Goal: Complete application form

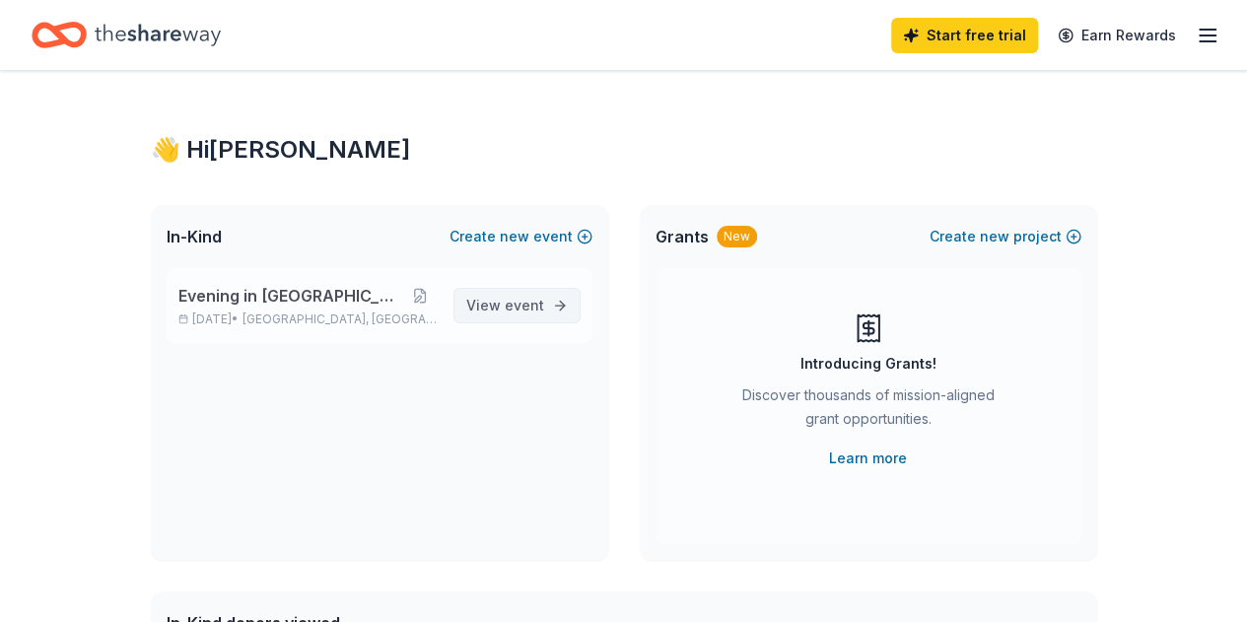
click at [503, 303] on span "View event" at bounding box center [505, 306] width 78 height 24
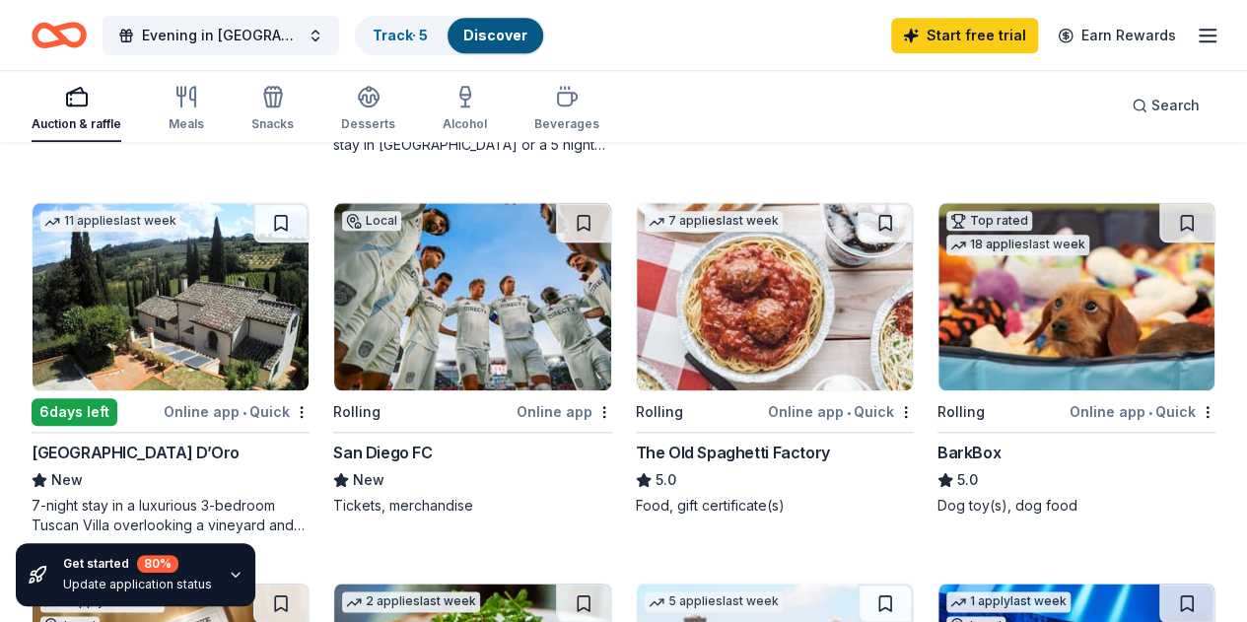
scroll to position [928, 0]
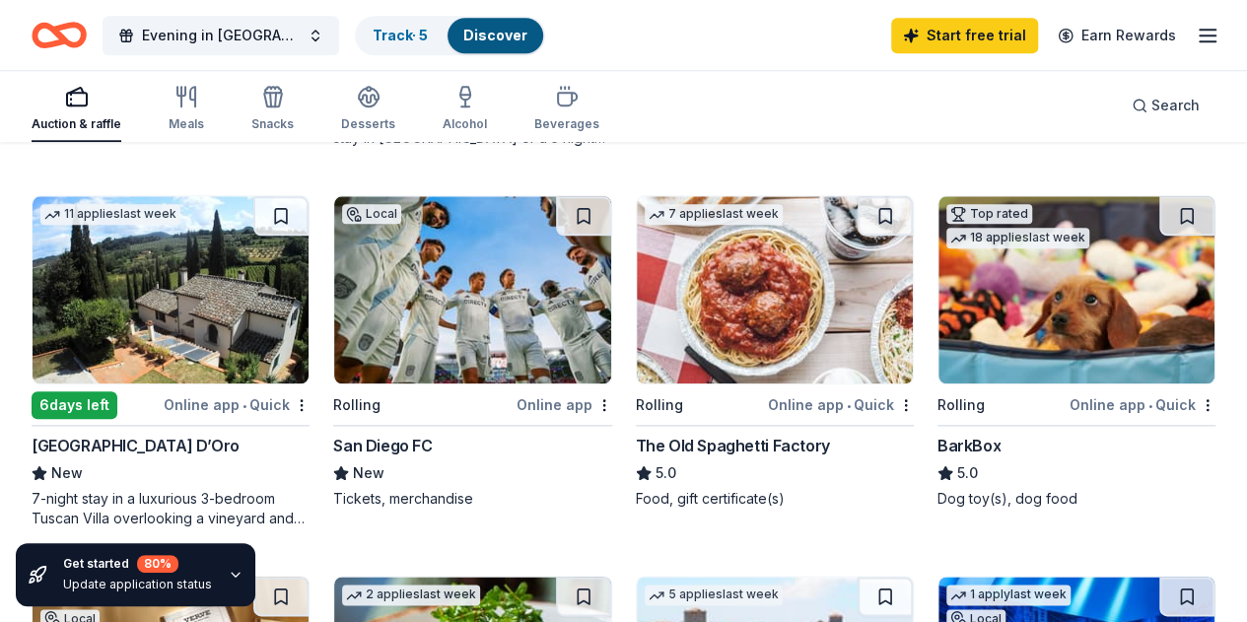
click at [938, 318] on img at bounding box center [1076, 289] width 276 height 187
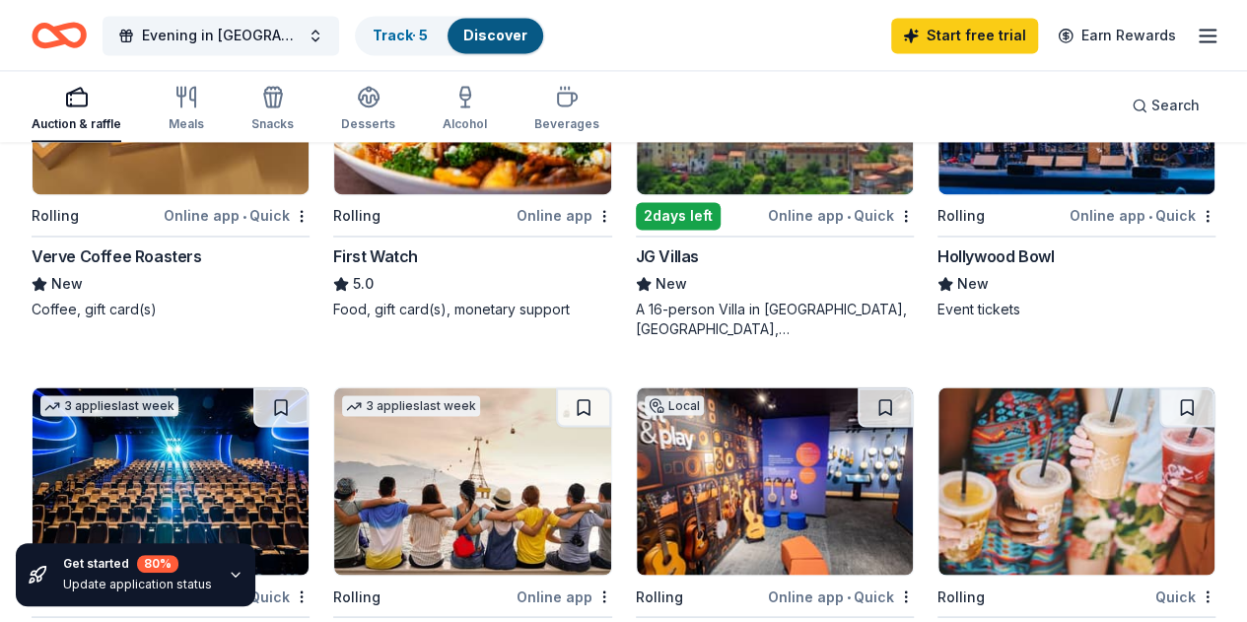
scroll to position [1337, 0]
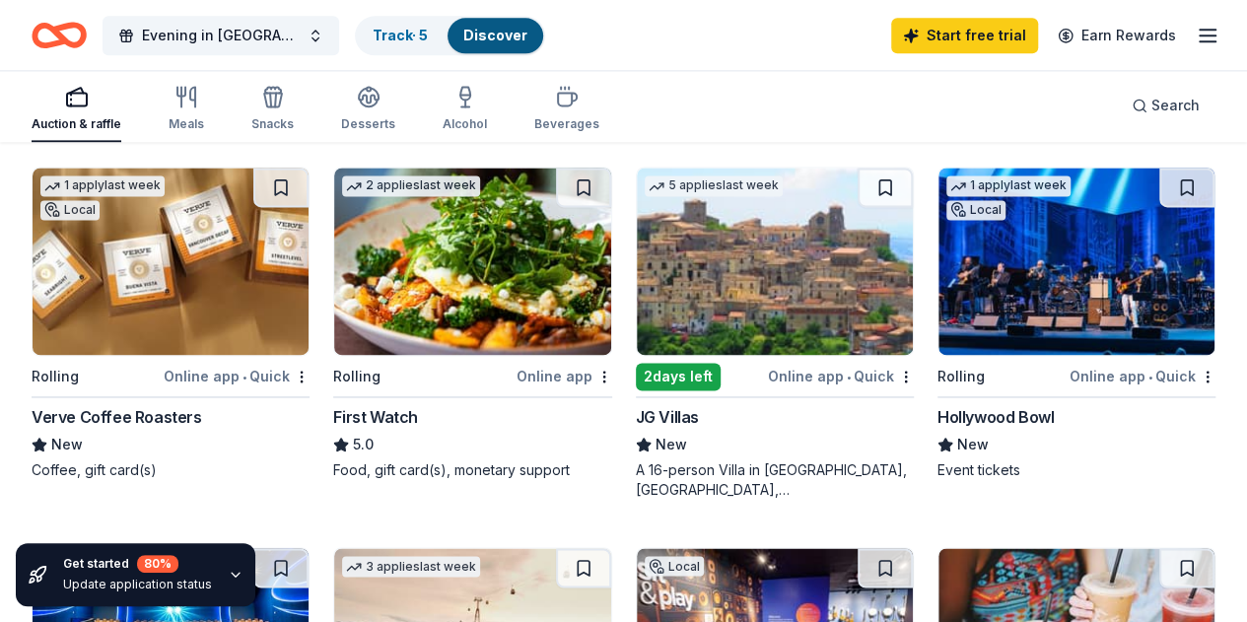
click at [937, 411] on div "Hollywood Bowl" at bounding box center [995, 417] width 116 height 24
click at [181, 98] on icon "button" at bounding box center [181, 97] width 0 height 20
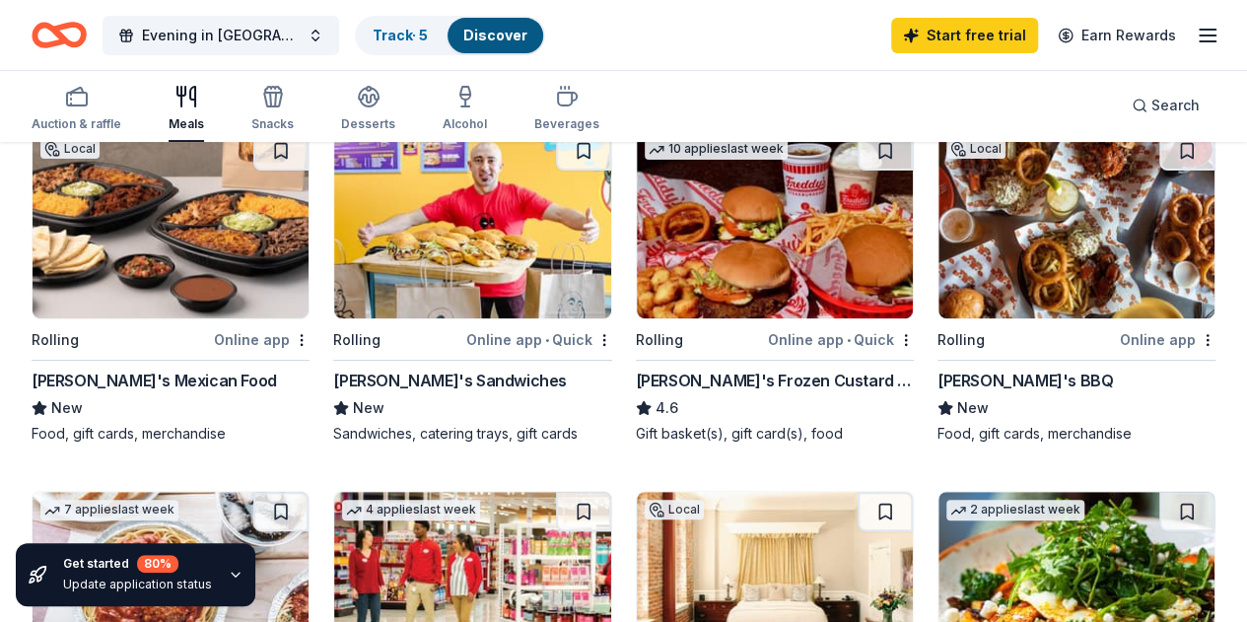
scroll to position [205, 0]
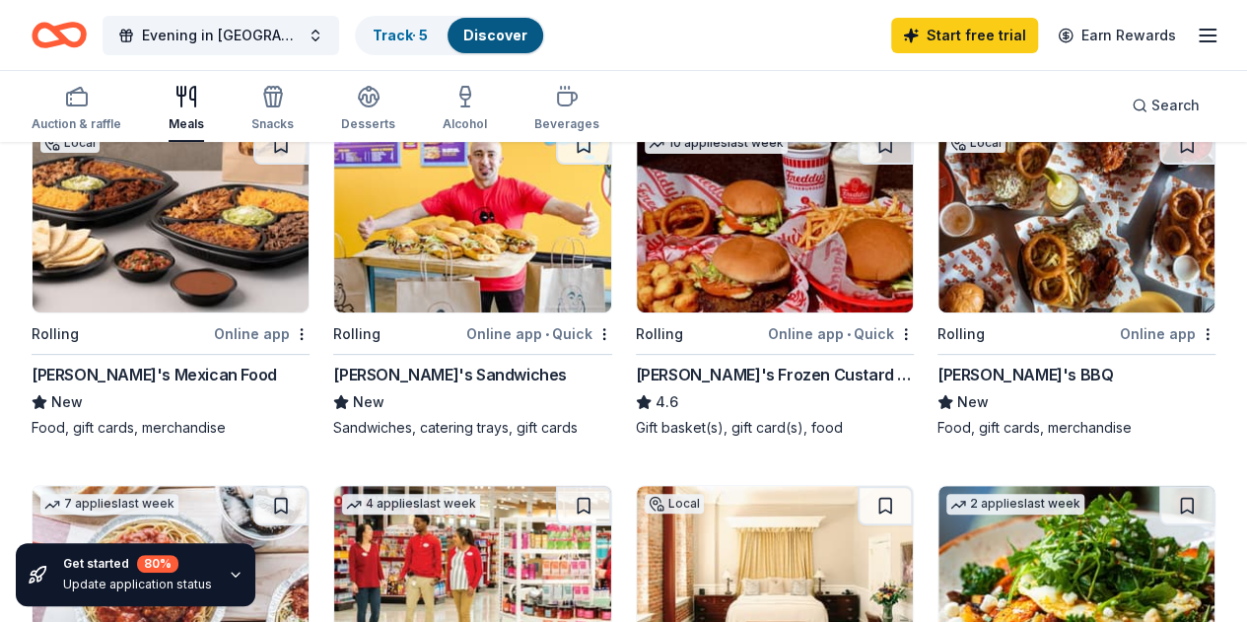
click at [938, 234] on img at bounding box center [1076, 218] width 276 height 187
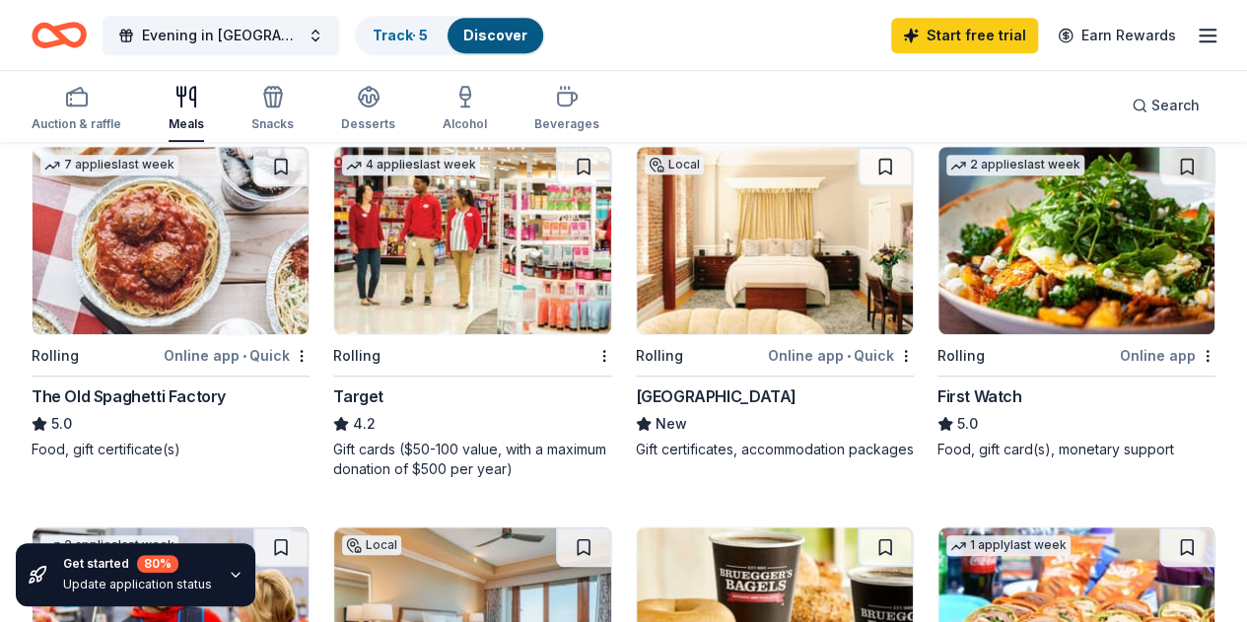
scroll to position [545, 0]
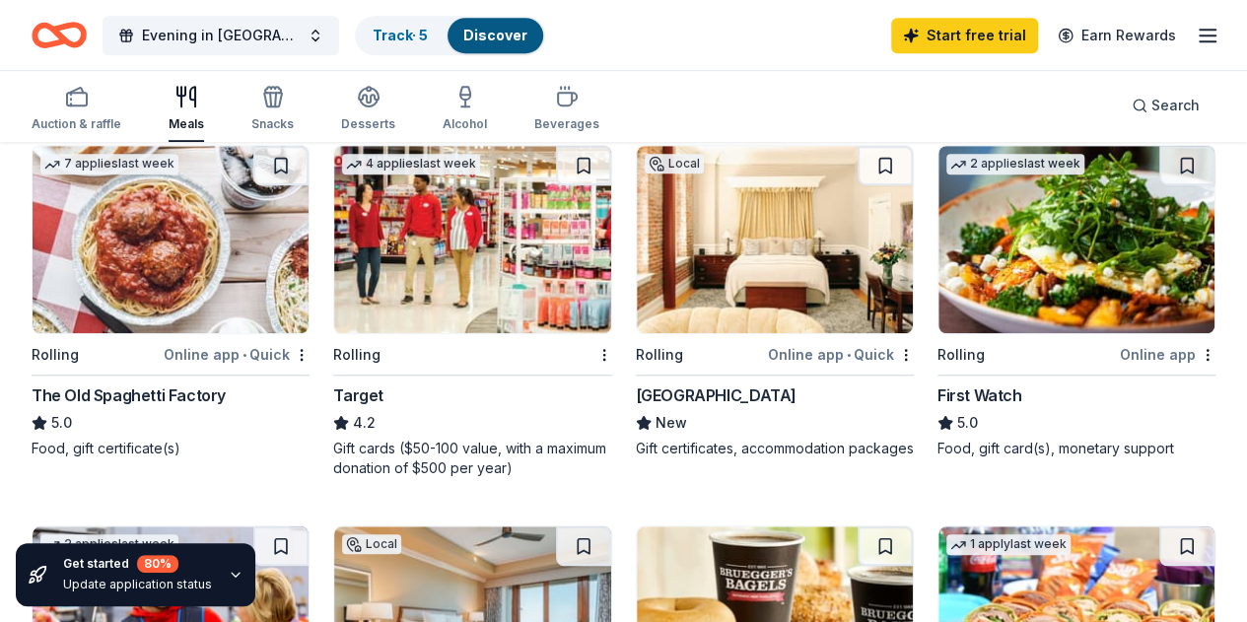
click at [353, 435] on span "4.2" at bounding box center [364, 423] width 23 height 24
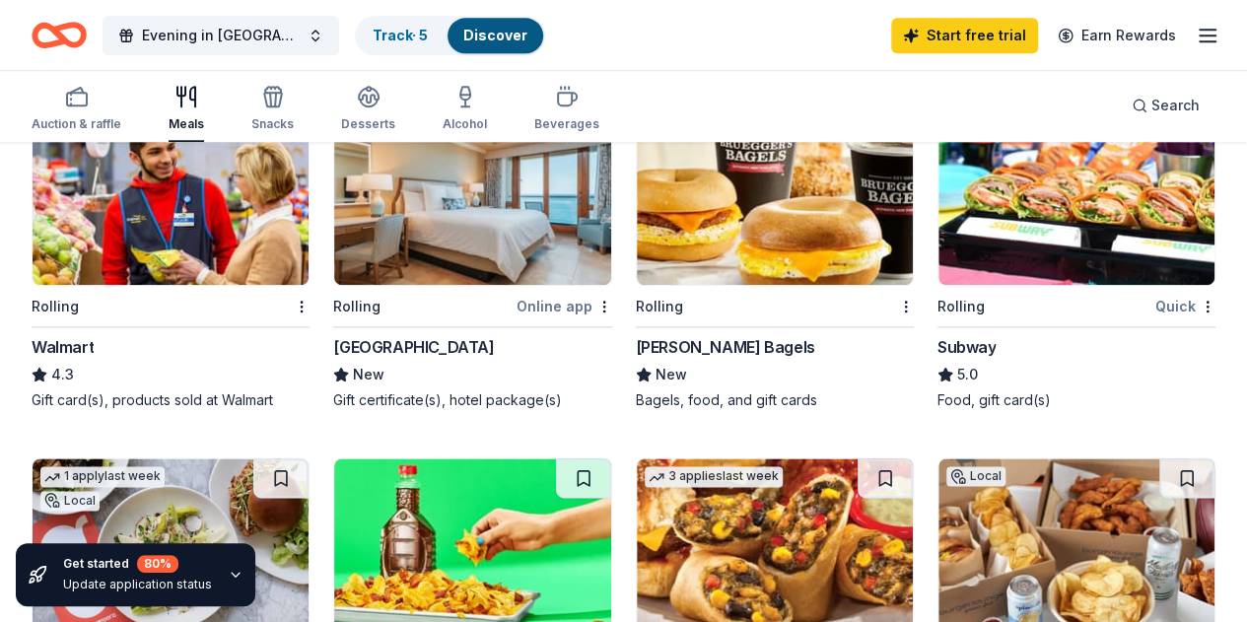
scroll to position [1212, 0]
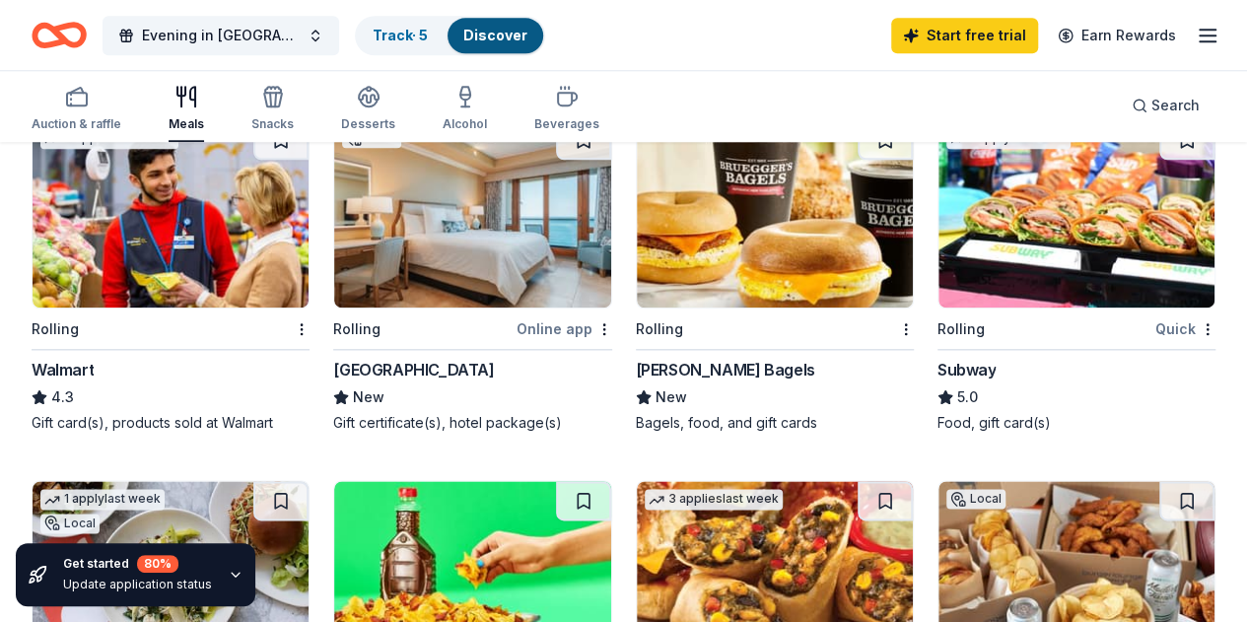
scroll to position [950, 0]
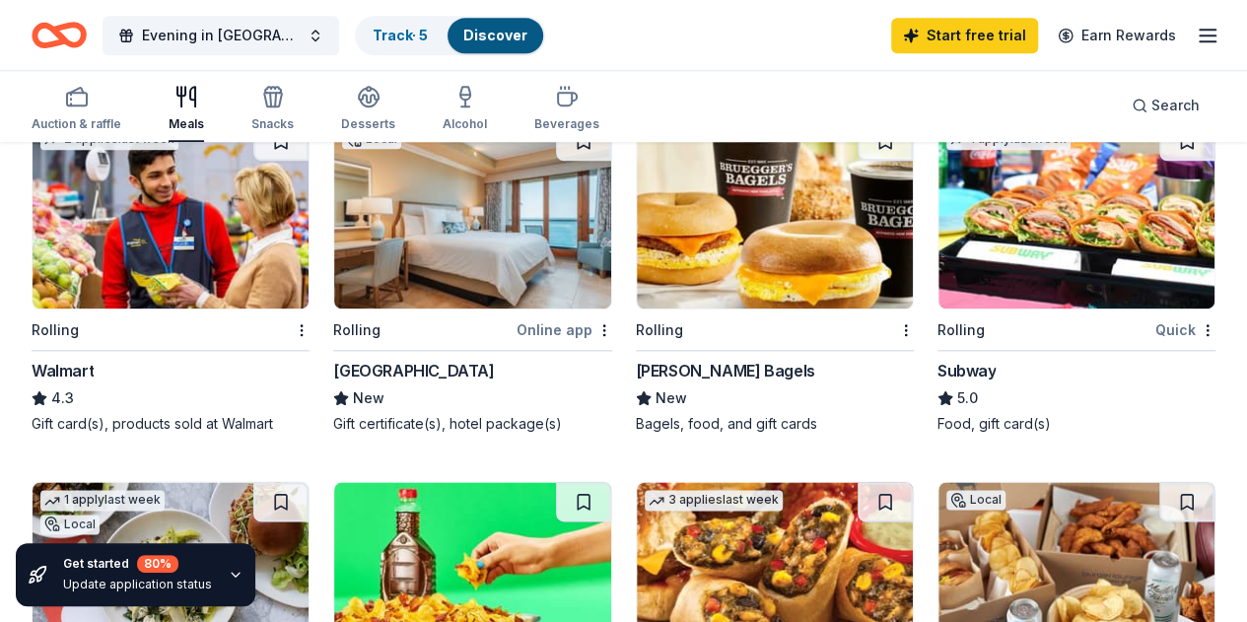
click at [913, 482] on img at bounding box center [775, 575] width 276 height 187
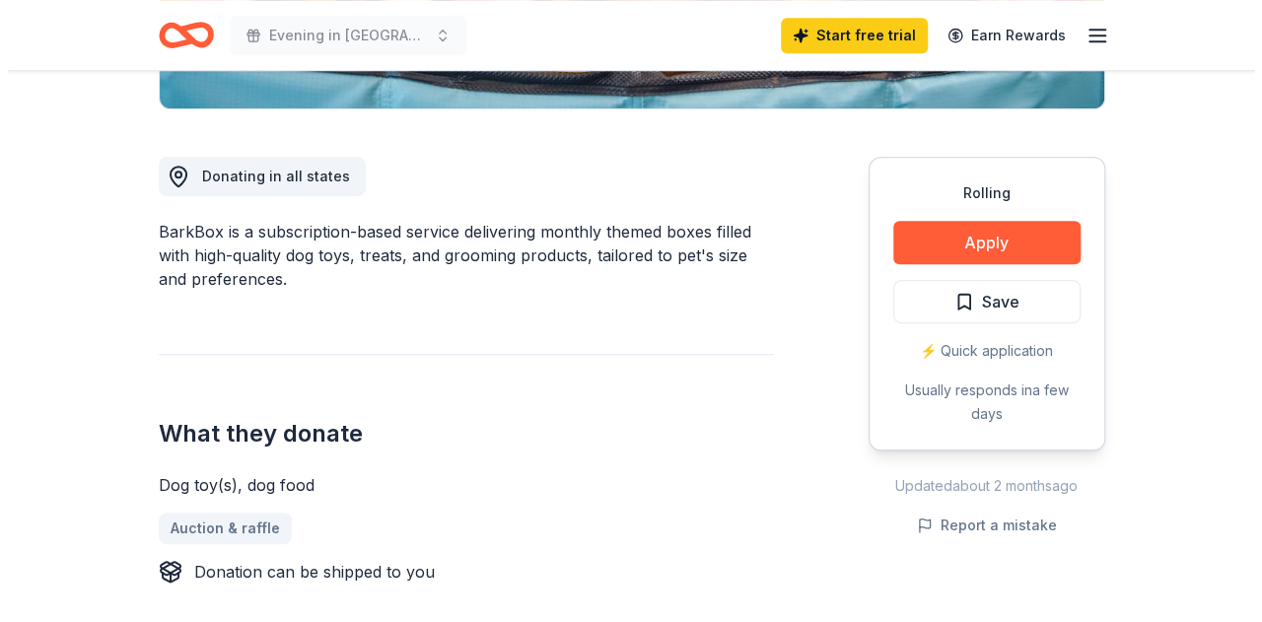
scroll to position [491, 0]
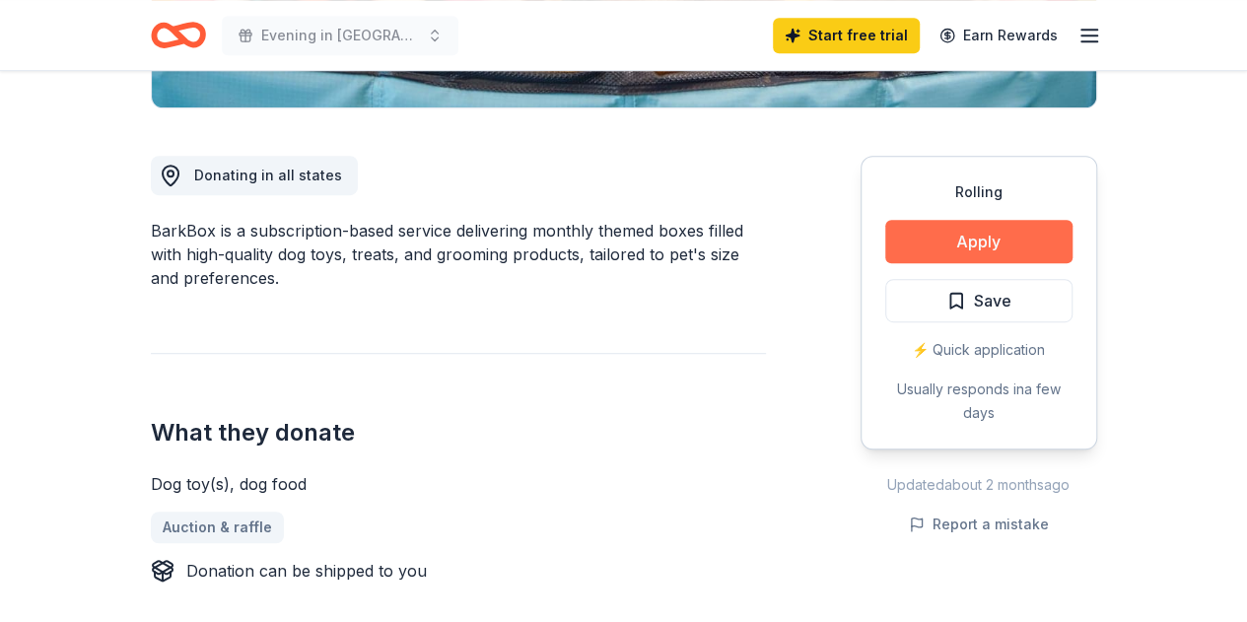
click at [958, 231] on button "Apply" at bounding box center [978, 241] width 187 height 43
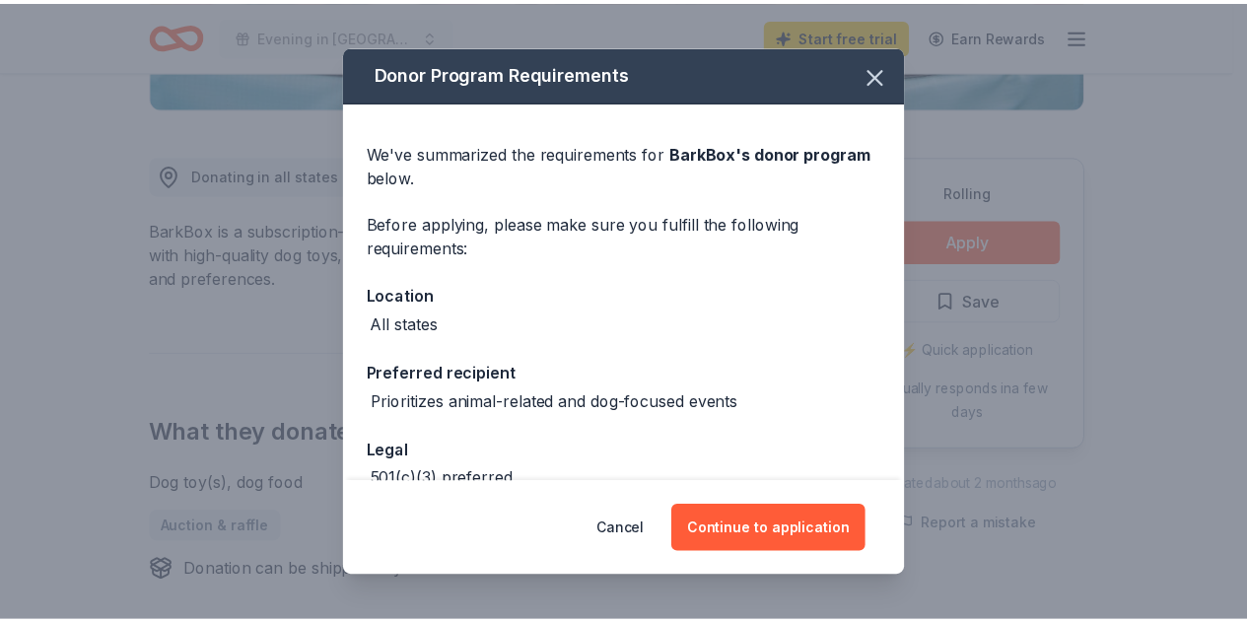
scroll to position [112, 0]
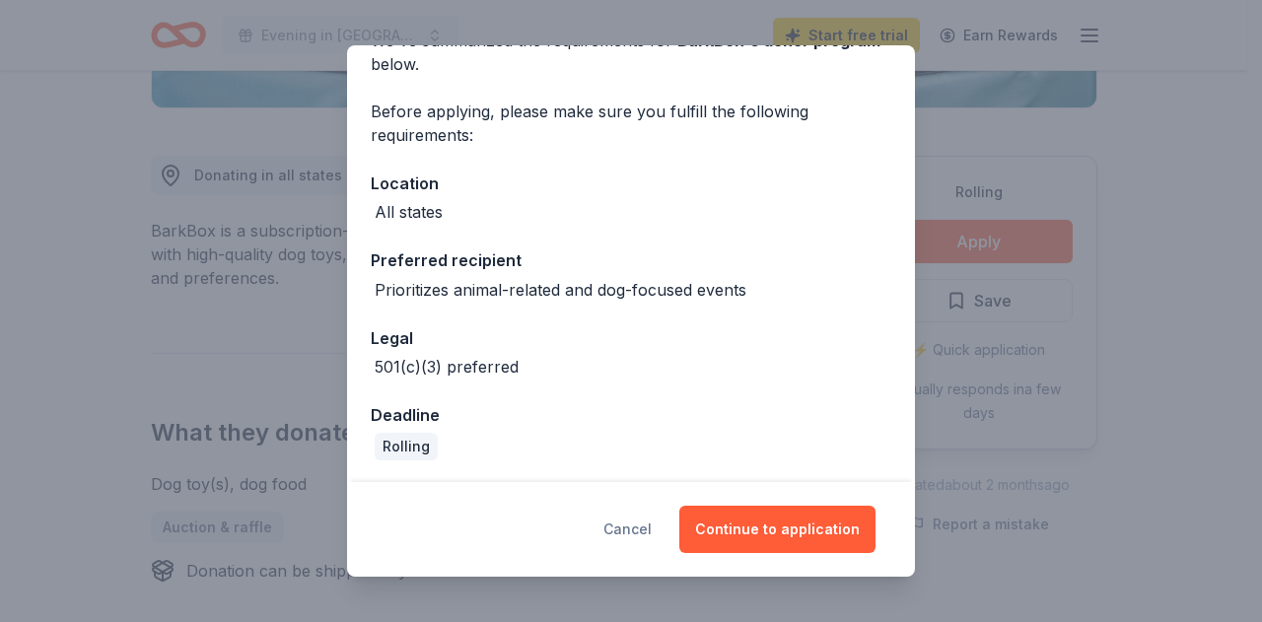
click at [625, 529] on button "Cancel" at bounding box center [627, 529] width 48 height 47
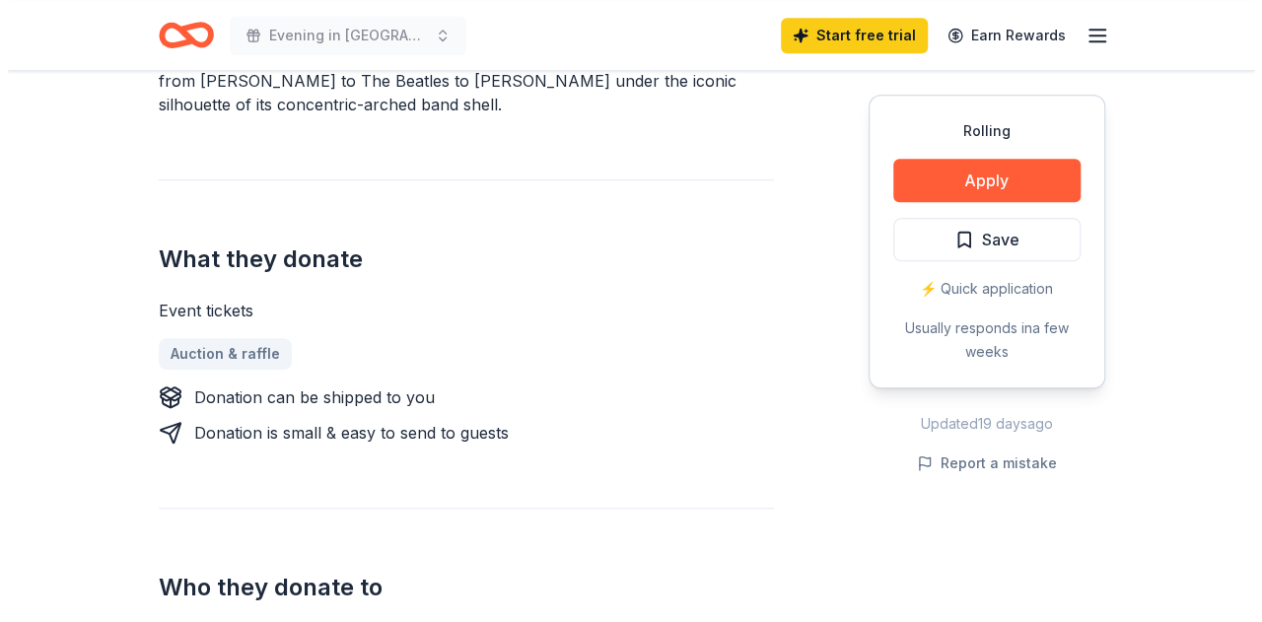
scroll to position [651, 0]
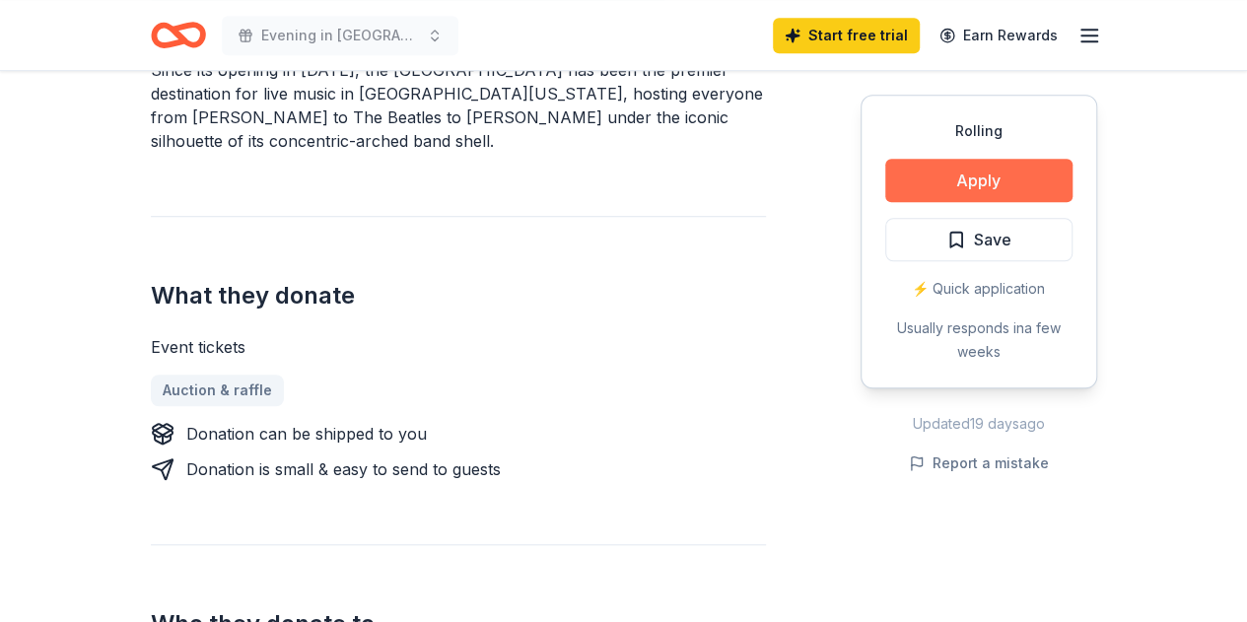
click at [956, 177] on button "Apply" at bounding box center [978, 180] width 187 height 43
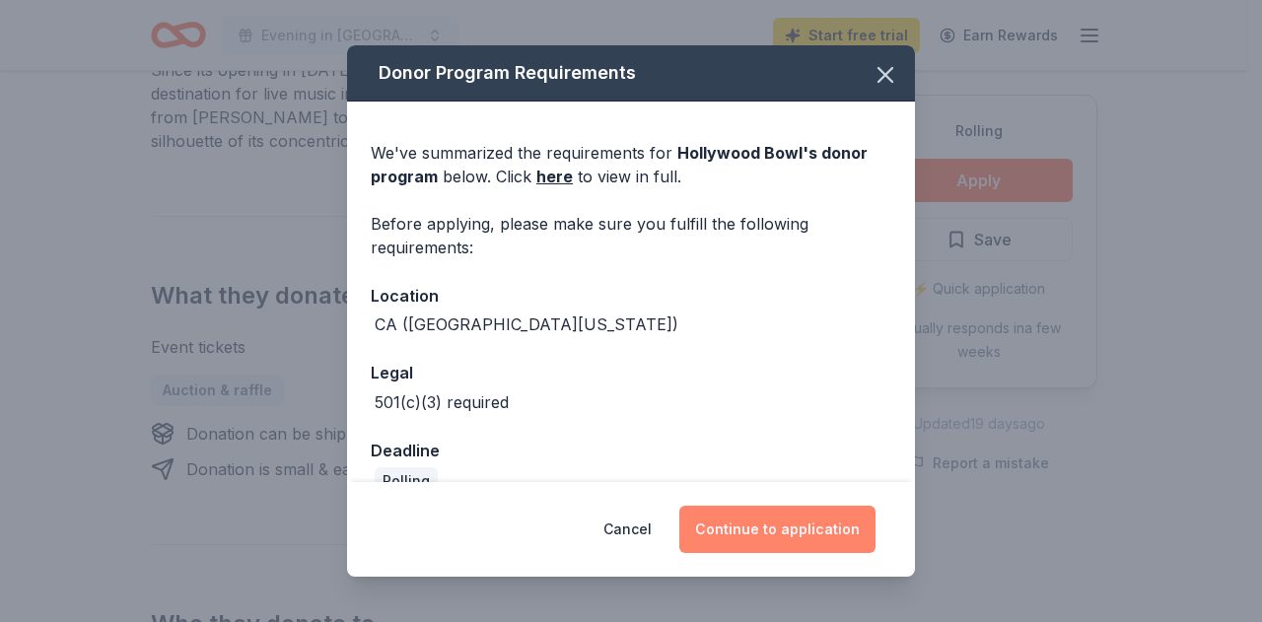
click at [771, 532] on button "Continue to application" at bounding box center [777, 529] width 196 height 47
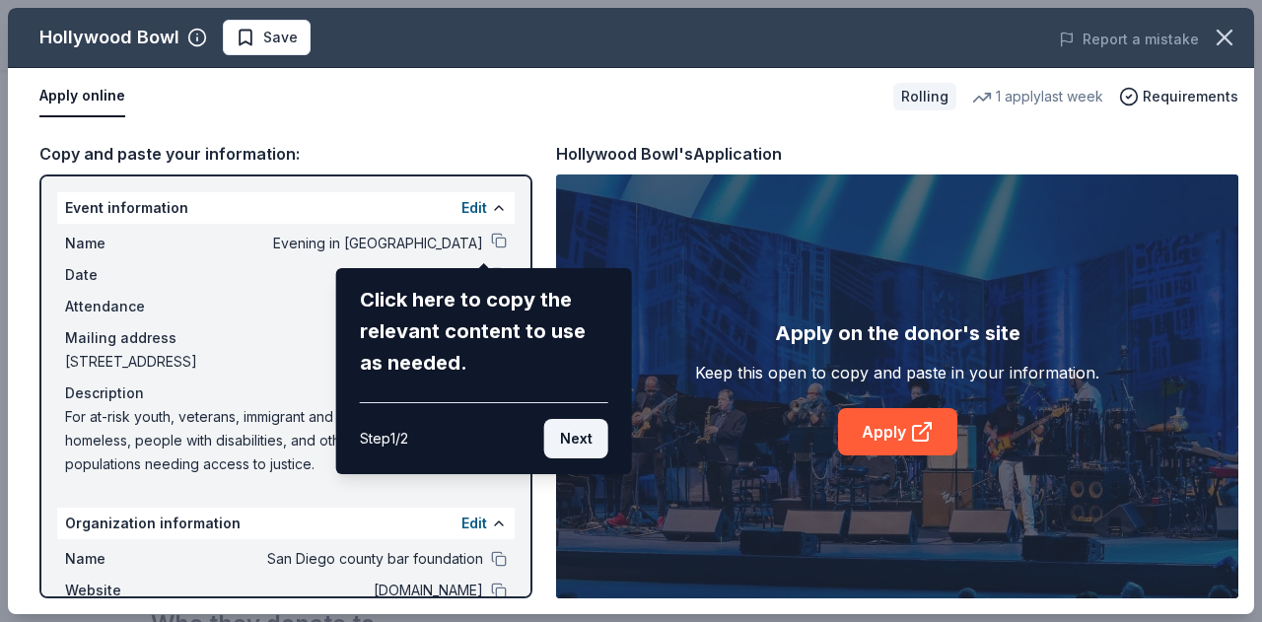
click at [587, 441] on button "Next" at bounding box center [576, 438] width 64 height 39
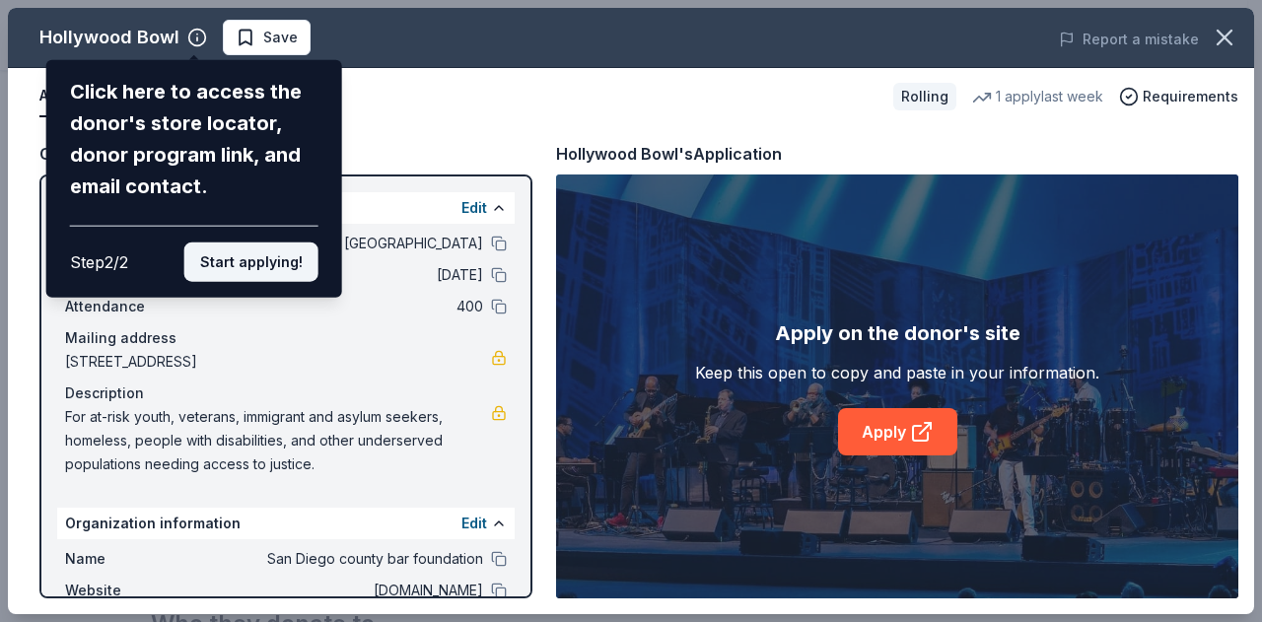
click at [239, 257] on button "Start applying!" at bounding box center [251, 261] width 134 height 39
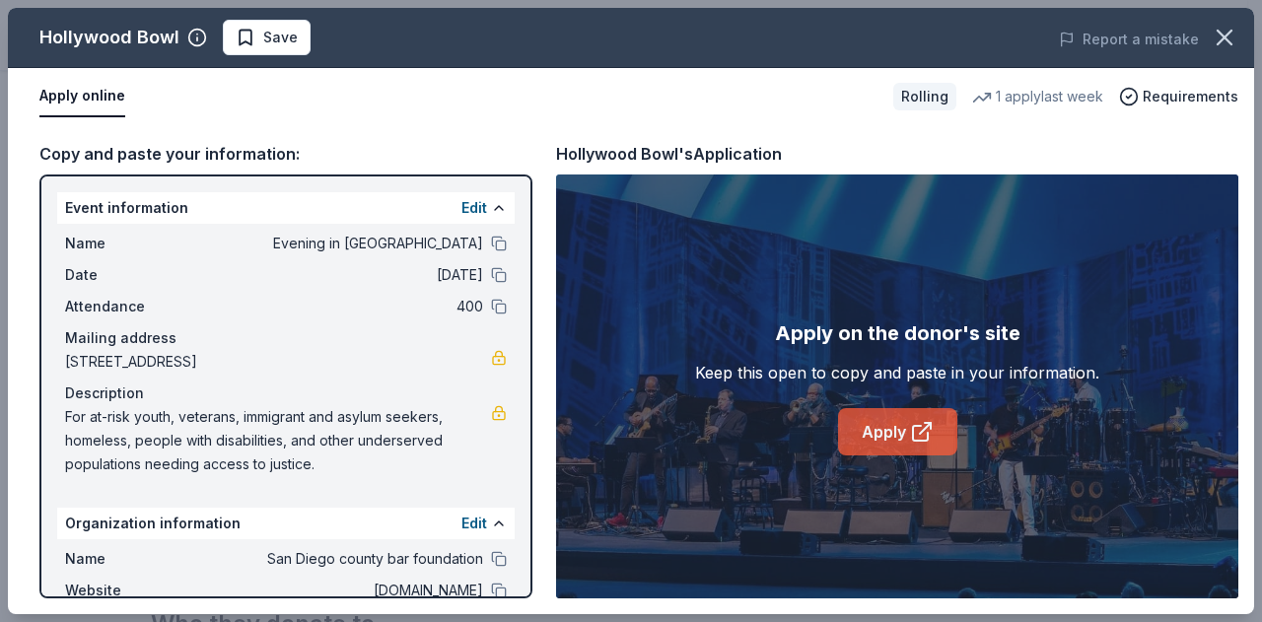
click at [875, 422] on link "Apply" at bounding box center [897, 431] width 119 height 47
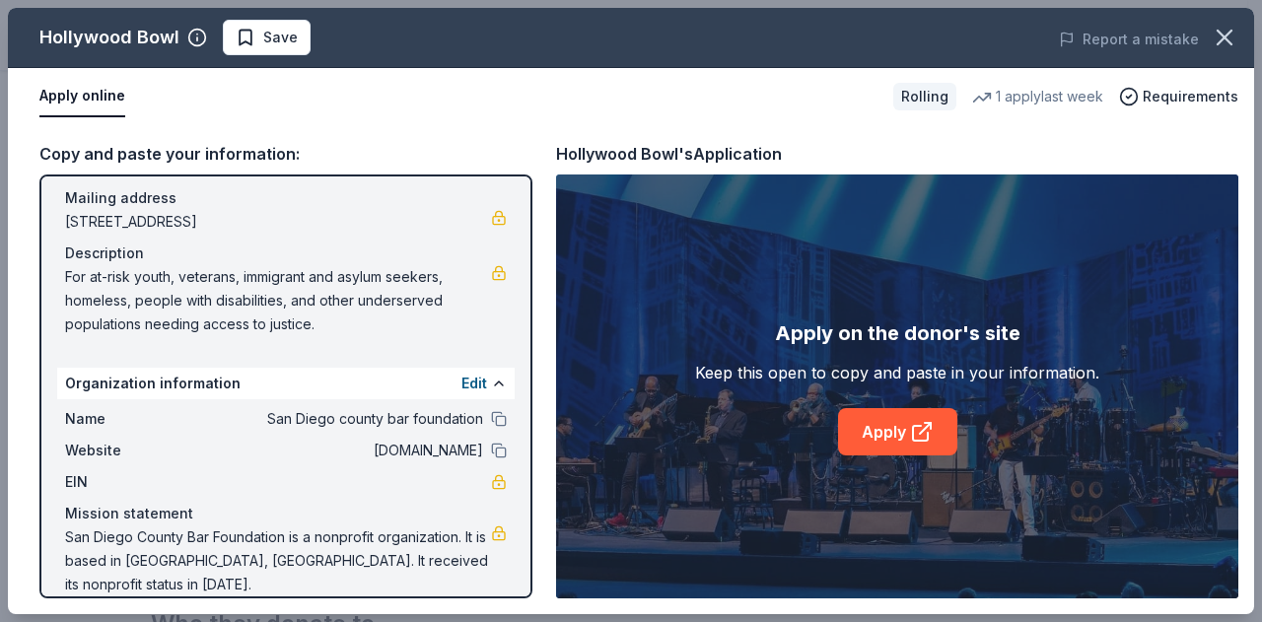
scroll to position [0, 0]
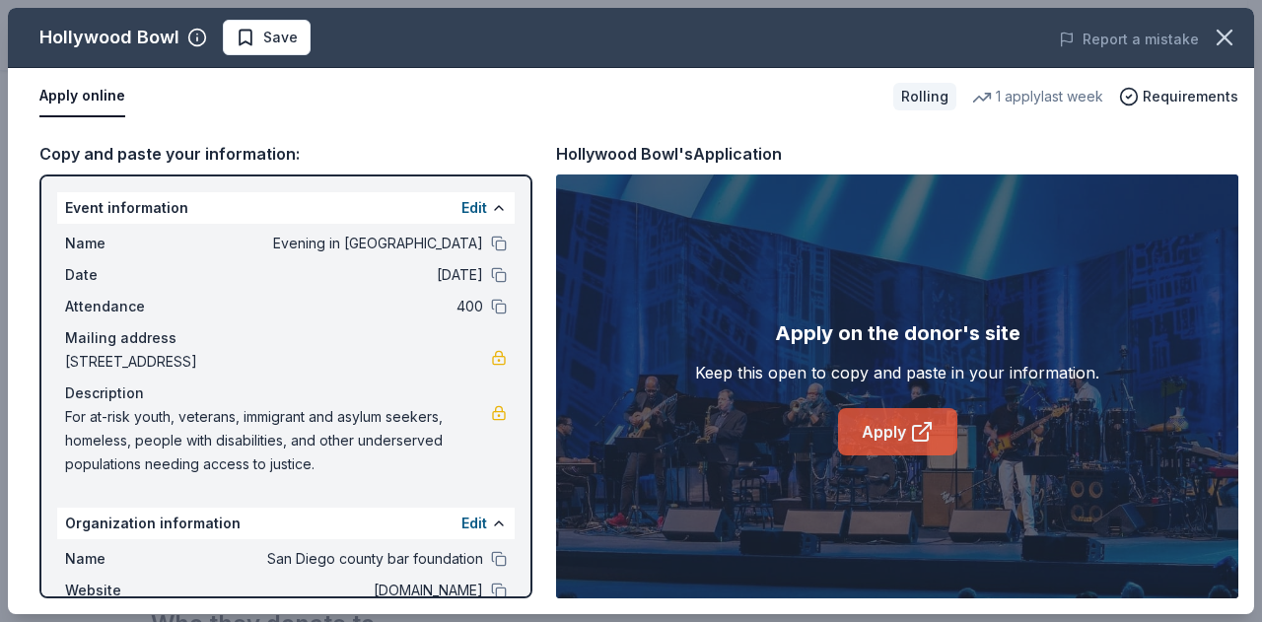
click at [896, 423] on link "Apply" at bounding box center [897, 431] width 119 height 47
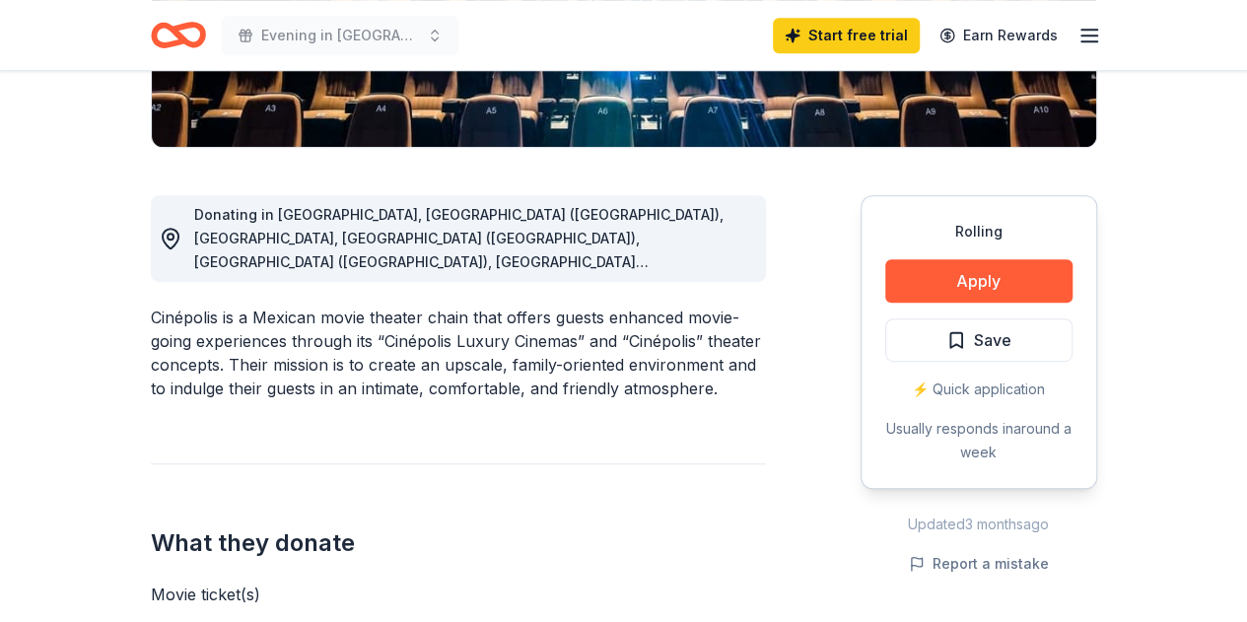
scroll to position [464, 0]
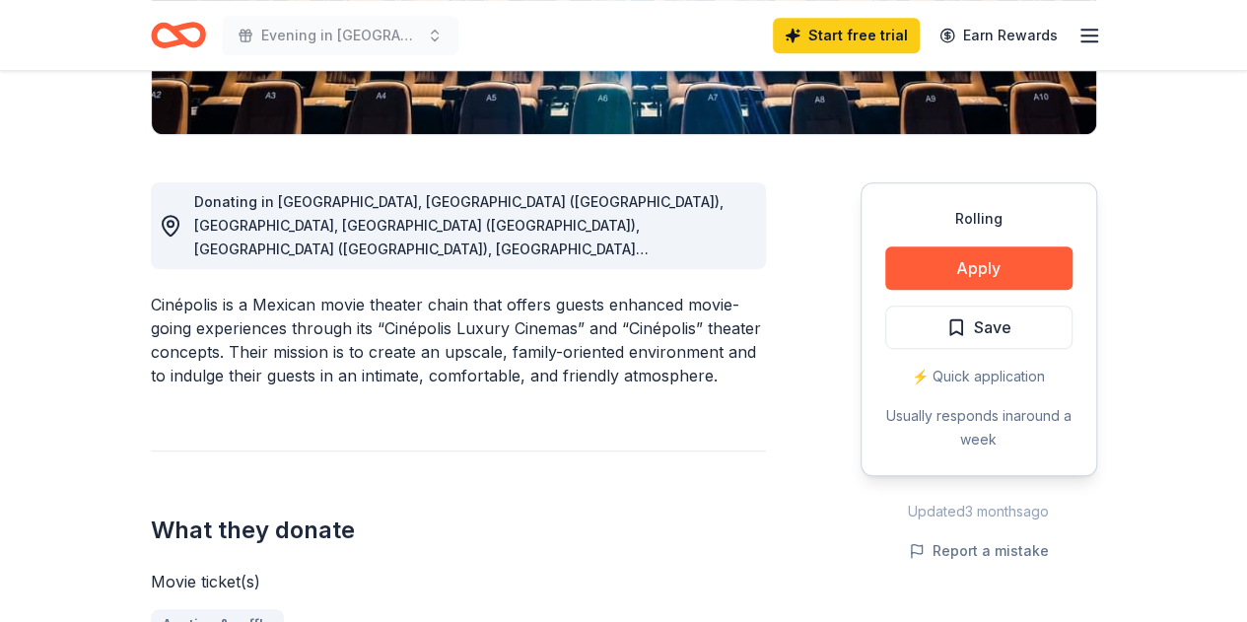
click at [948, 229] on div "Rolling" at bounding box center [978, 219] width 187 height 24
click at [947, 262] on button "Apply" at bounding box center [978, 267] width 187 height 43
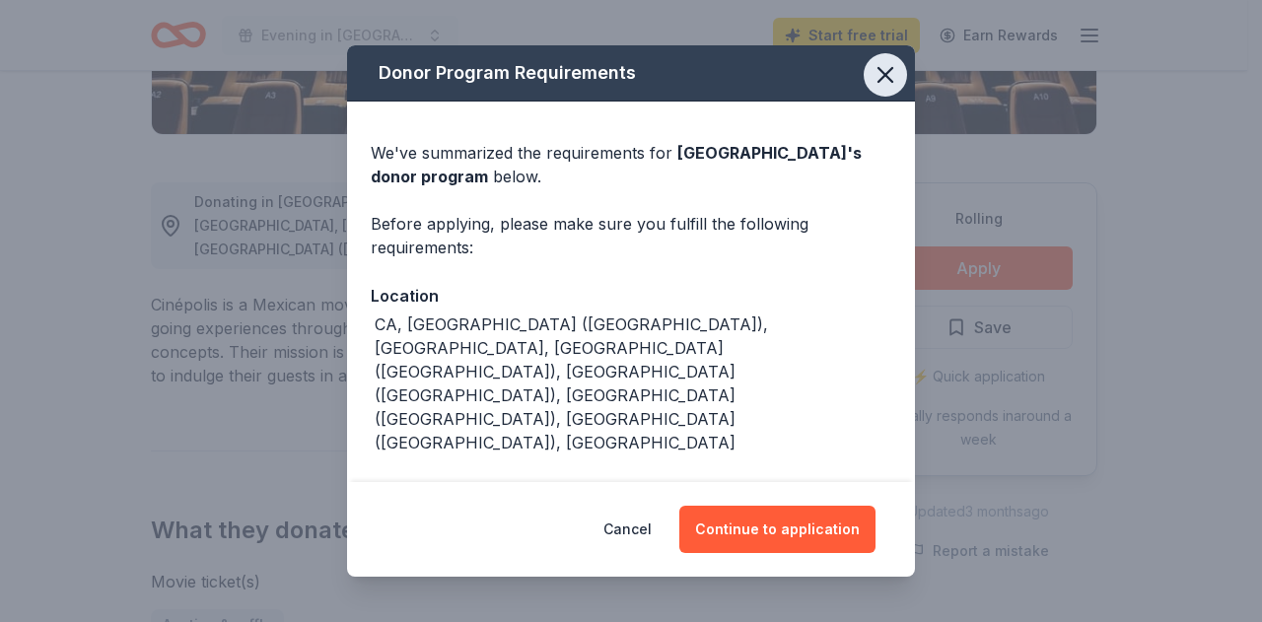
click at [889, 83] on icon "button" at bounding box center [885, 75] width 28 height 28
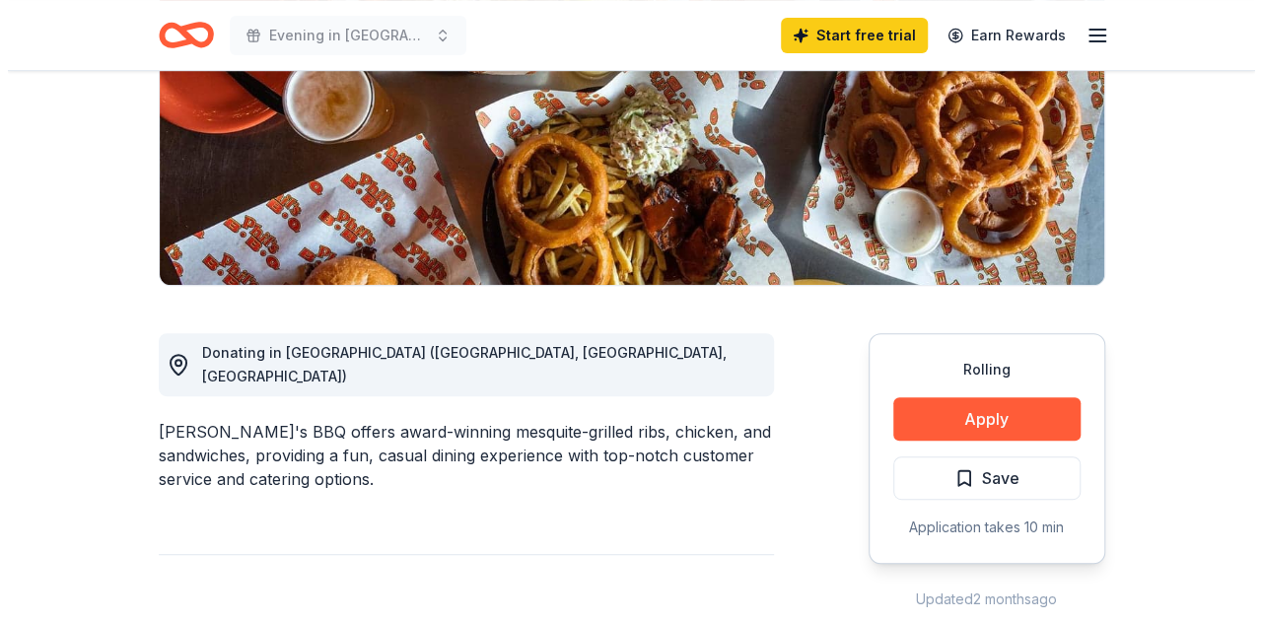
scroll to position [314, 0]
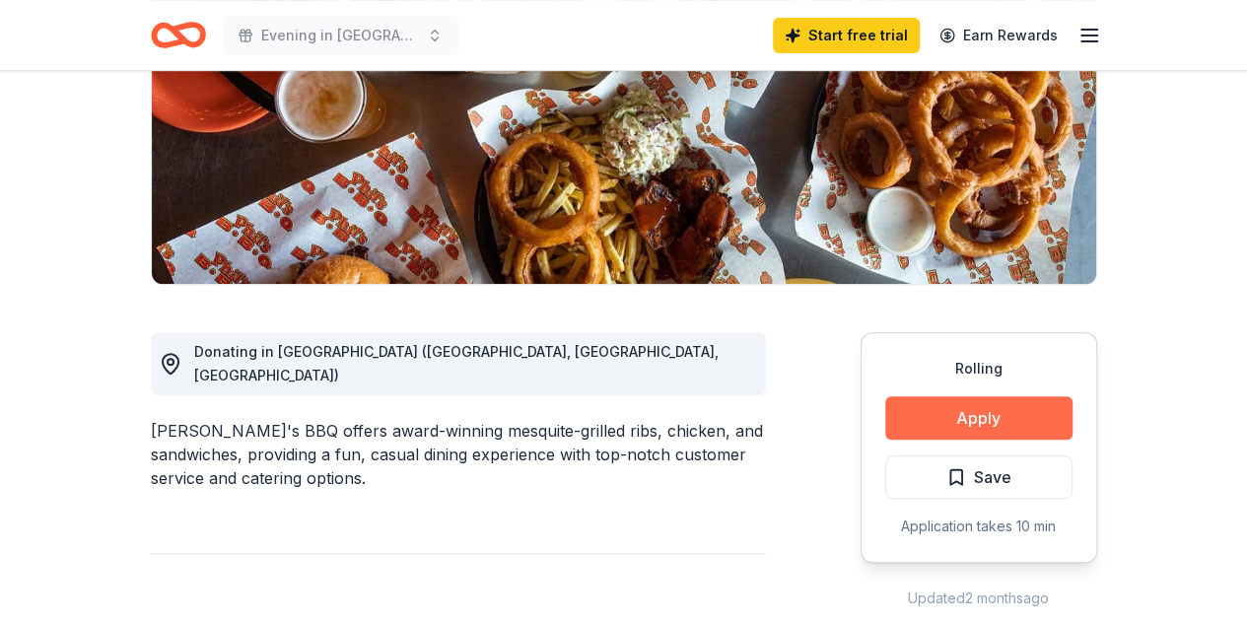
click at [974, 408] on button "Apply" at bounding box center [978, 417] width 187 height 43
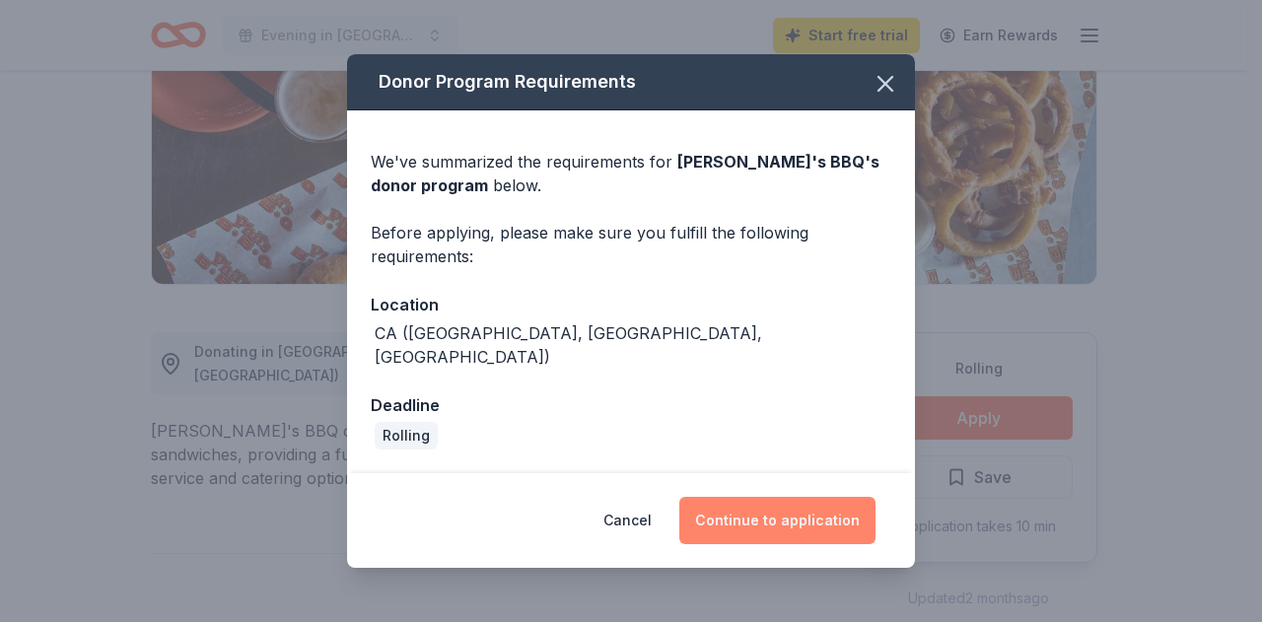
click at [759, 513] on button "Continue to application" at bounding box center [777, 520] width 196 height 47
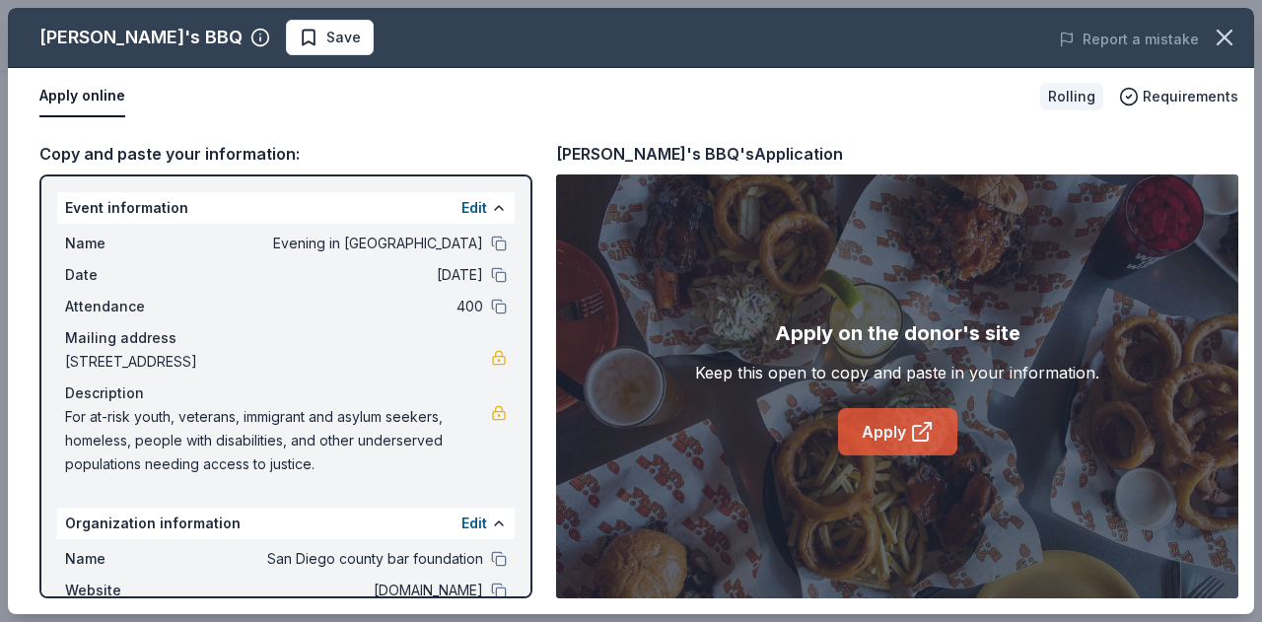
click at [908, 425] on link "Apply" at bounding box center [897, 431] width 119 height 47
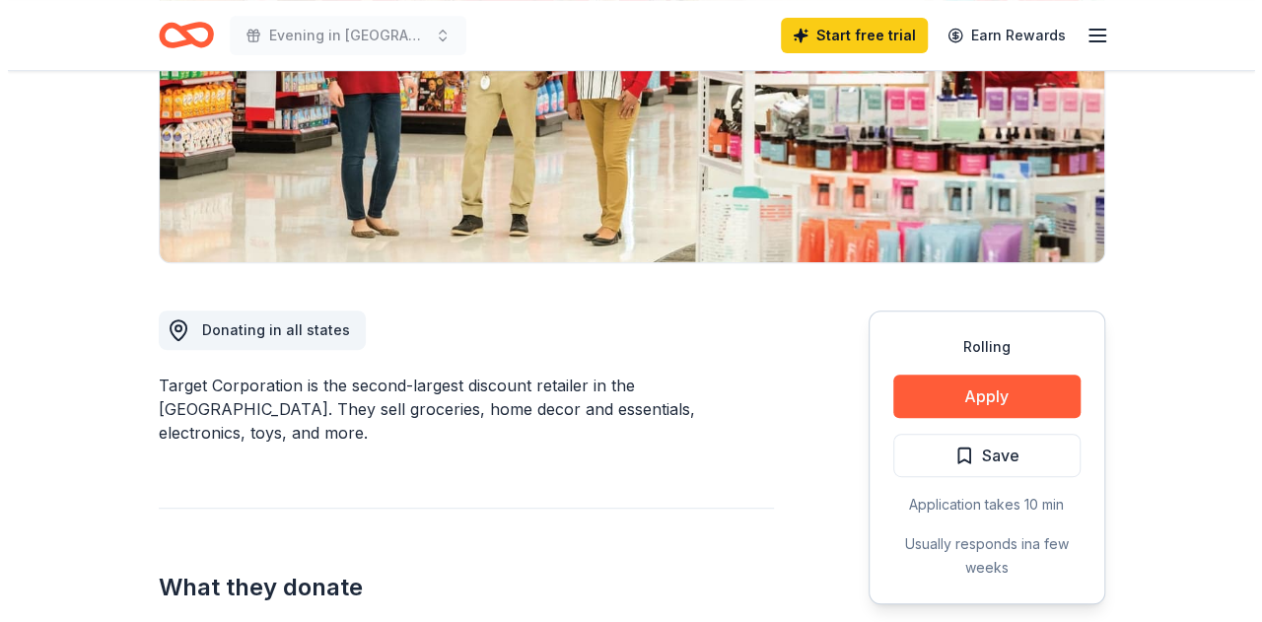
scroll to position [345, 0]
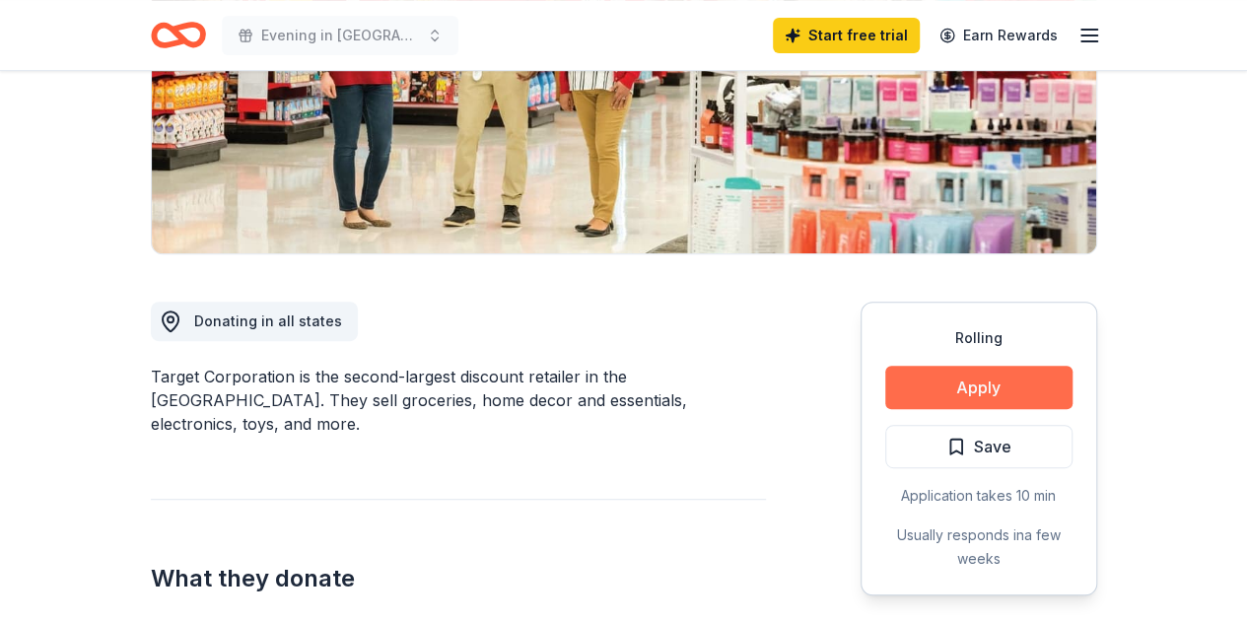
click at [933, 386] on button "Apply" at bounding box center [978, 387] width 187 height 43
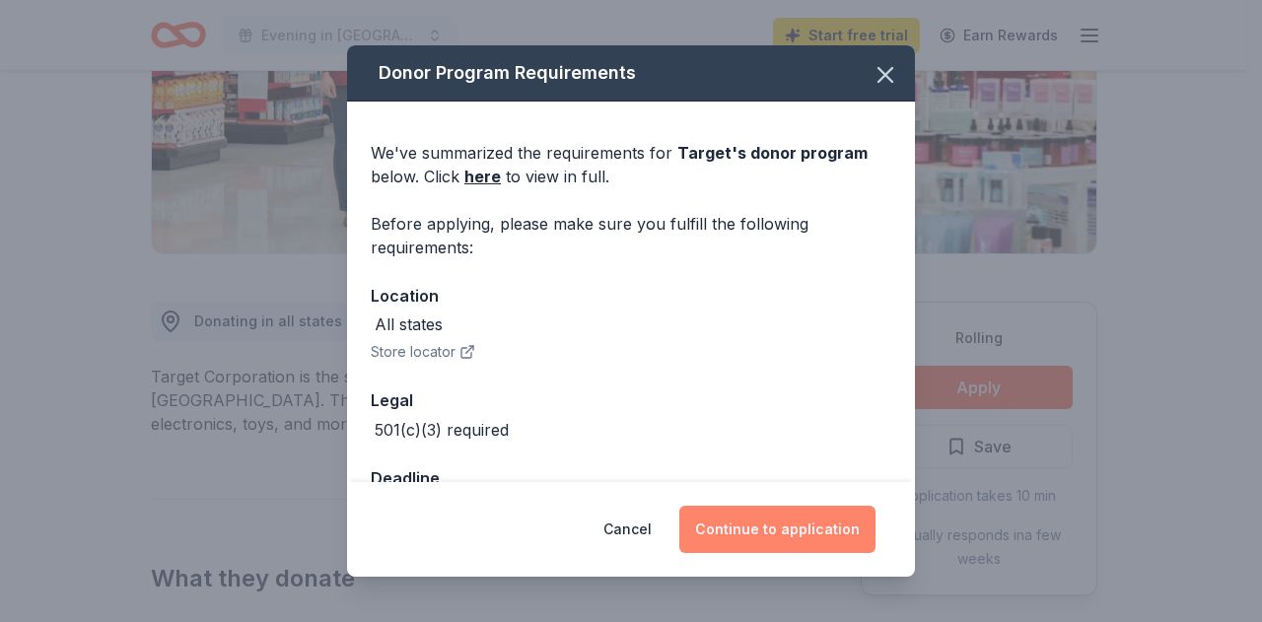
click at [761, 513] on button "Continue to application" at bounding box center [777, 529] width 196 height 47
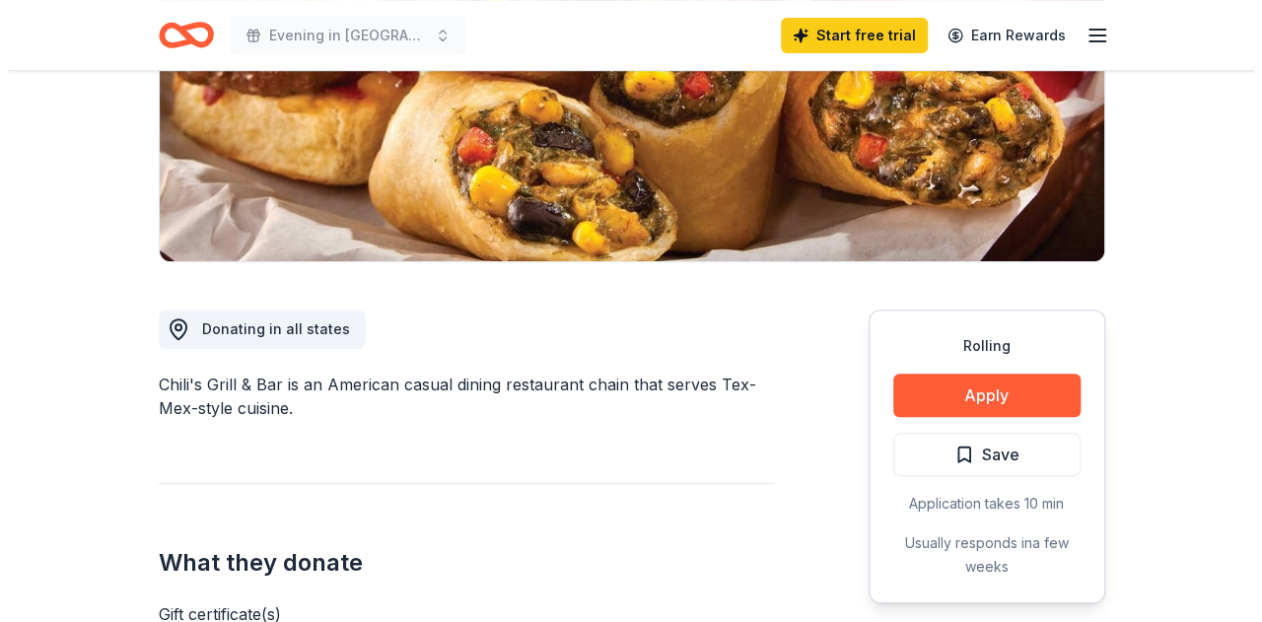
scroll to position [339, 0]
